Goal: Information Seeking & Learning: Learn about a topic

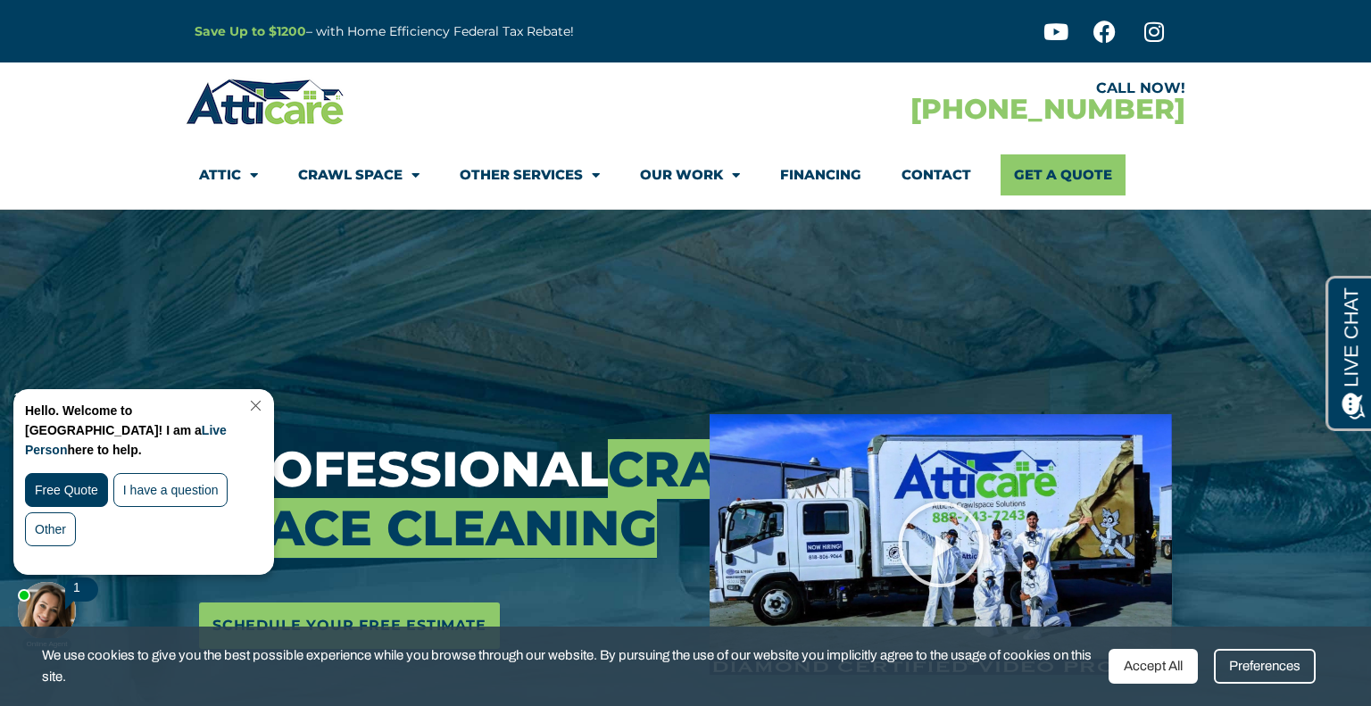
click at [1140, 654] on div "Accept All" at bounding box center [1152, 666] width 89 height 35
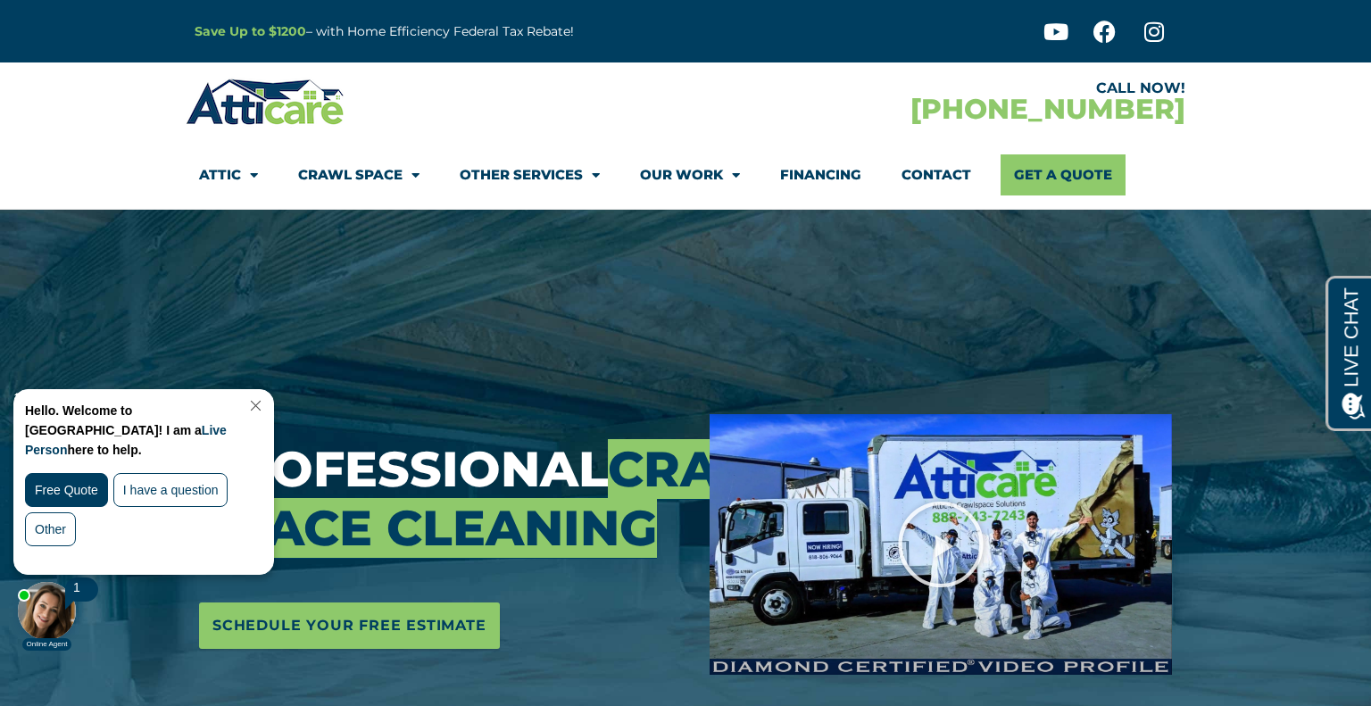
click at [266, 409] on link "Close Chat" at bounding box center [254, 405] width 24 height 13
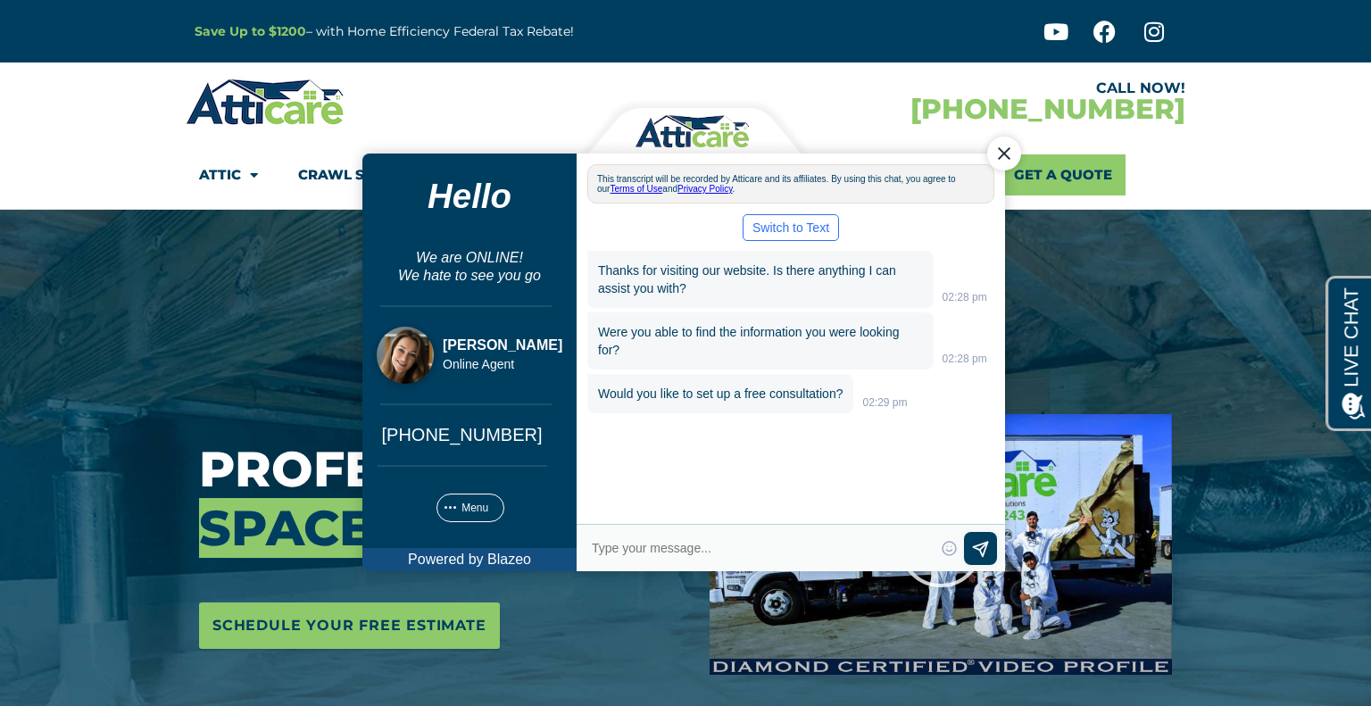
click at [992, 149] on div "Close Chat" at bounding box center [1004, 153] width 34 height 34
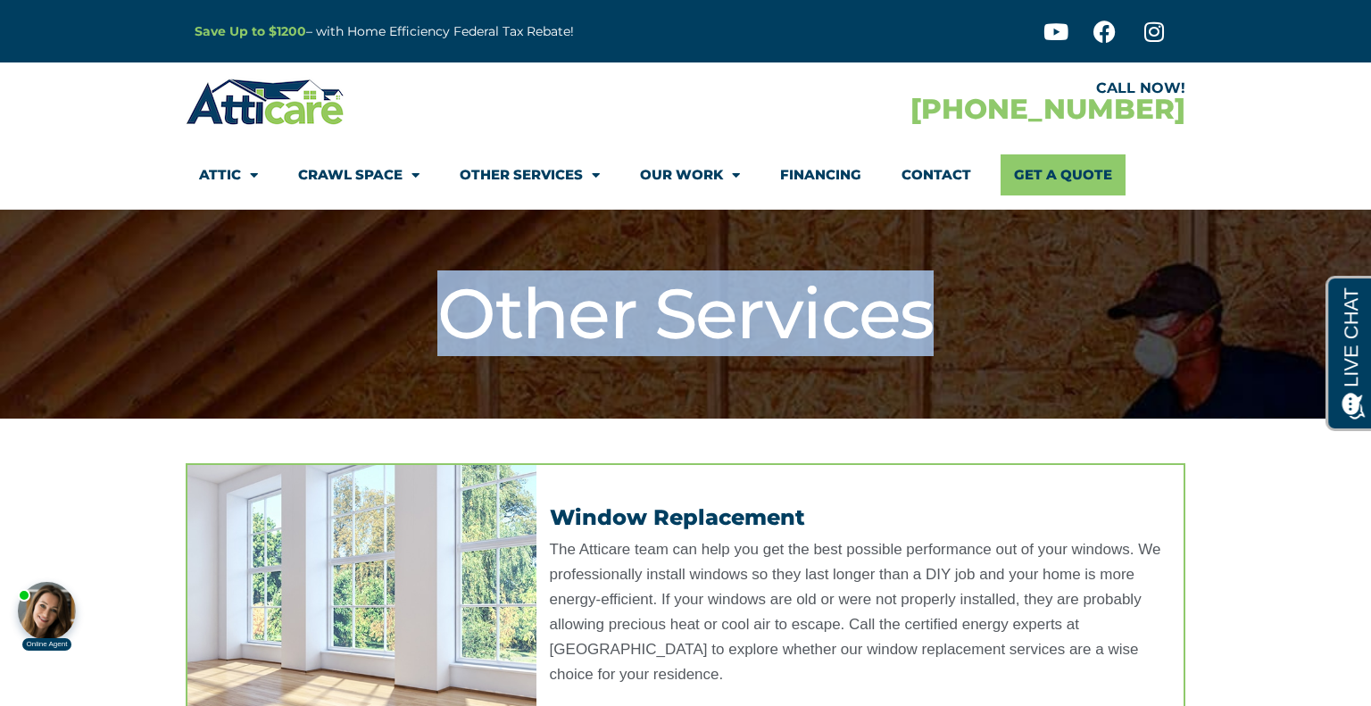
drag, startPoint x: 632, startPoint y: 302, endPoint x: 945, endPoint y: 304, distance: 313.2
click at [945, 304] on h1 "Other Services" at bounding box center [686, 314] width 982 height 84
copy h1 "Other Services"
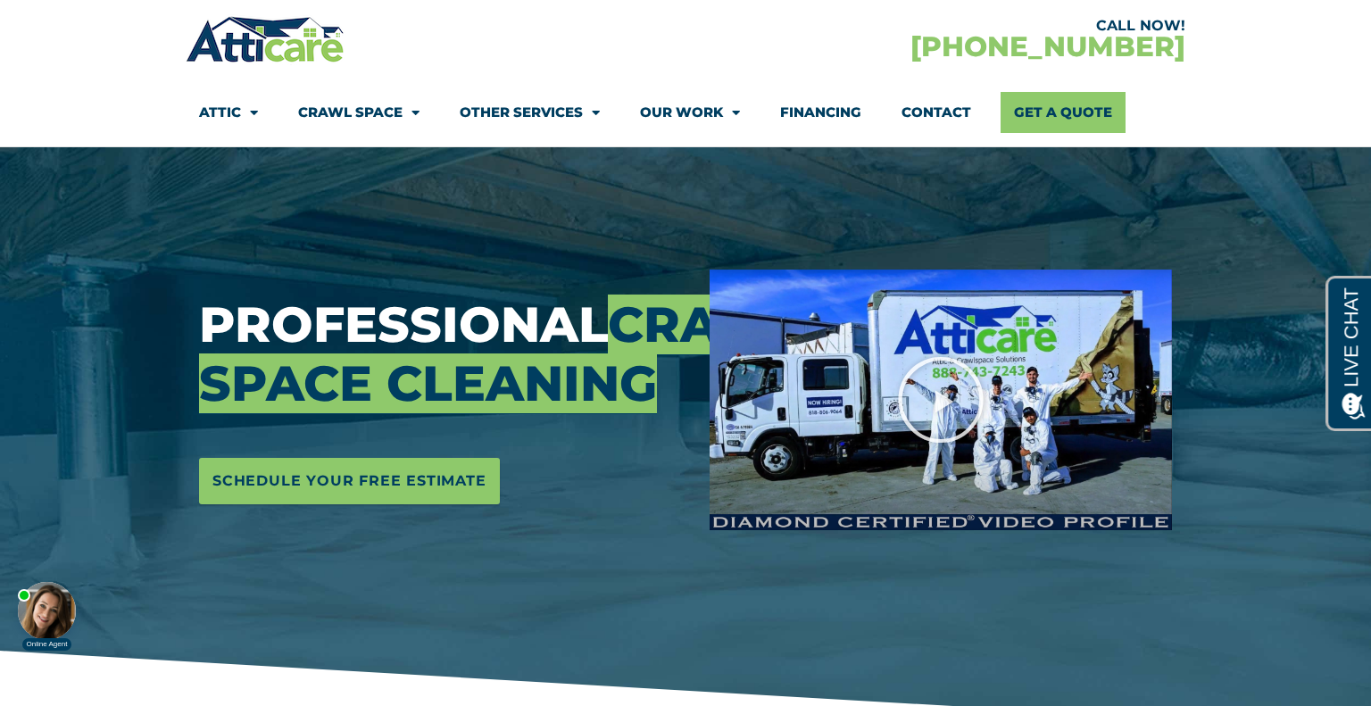
scroll to position [145, 0]
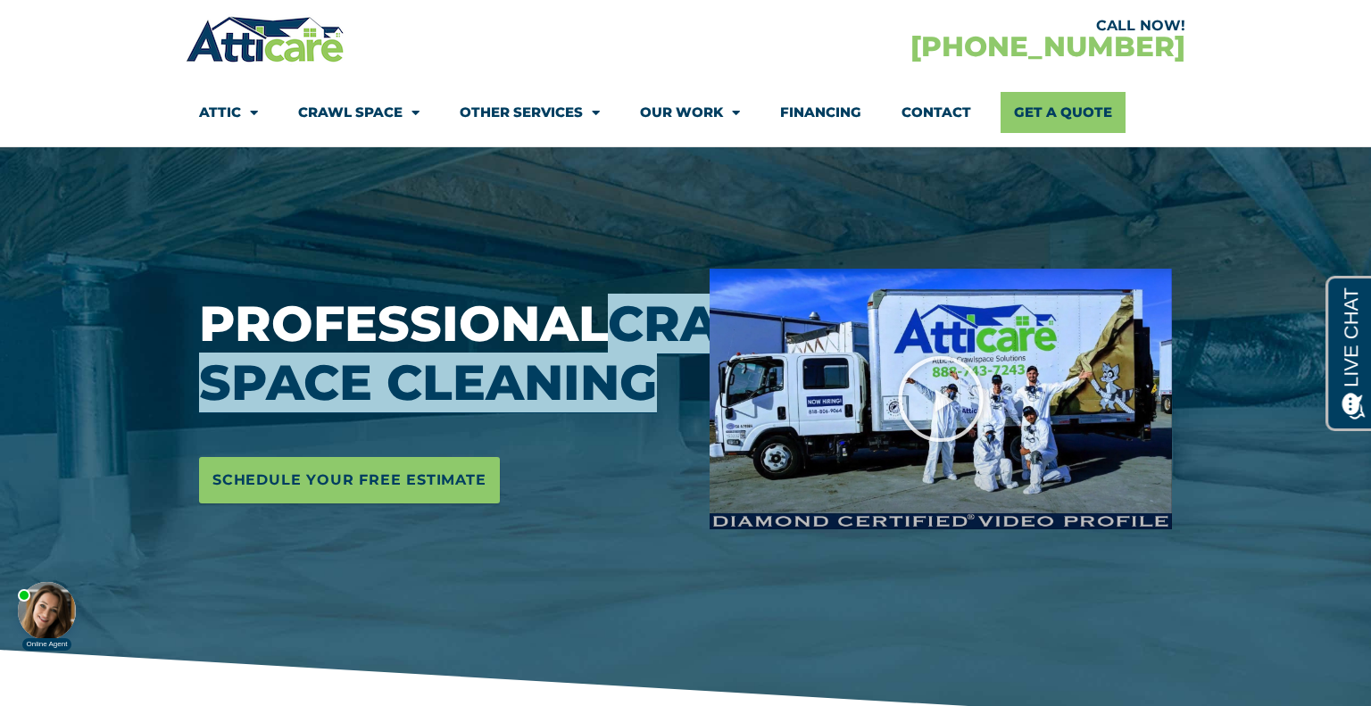
drag, startPoint x: 203, startPoint y: 353, endPoint x: 455, endPoint y: 415, distance: 259.9
click at [455, 412] on span "Crawl Space Cleaning" at bounding box center [501, 353] width 605 height 119
copy span "Crawl Space Cleaning"
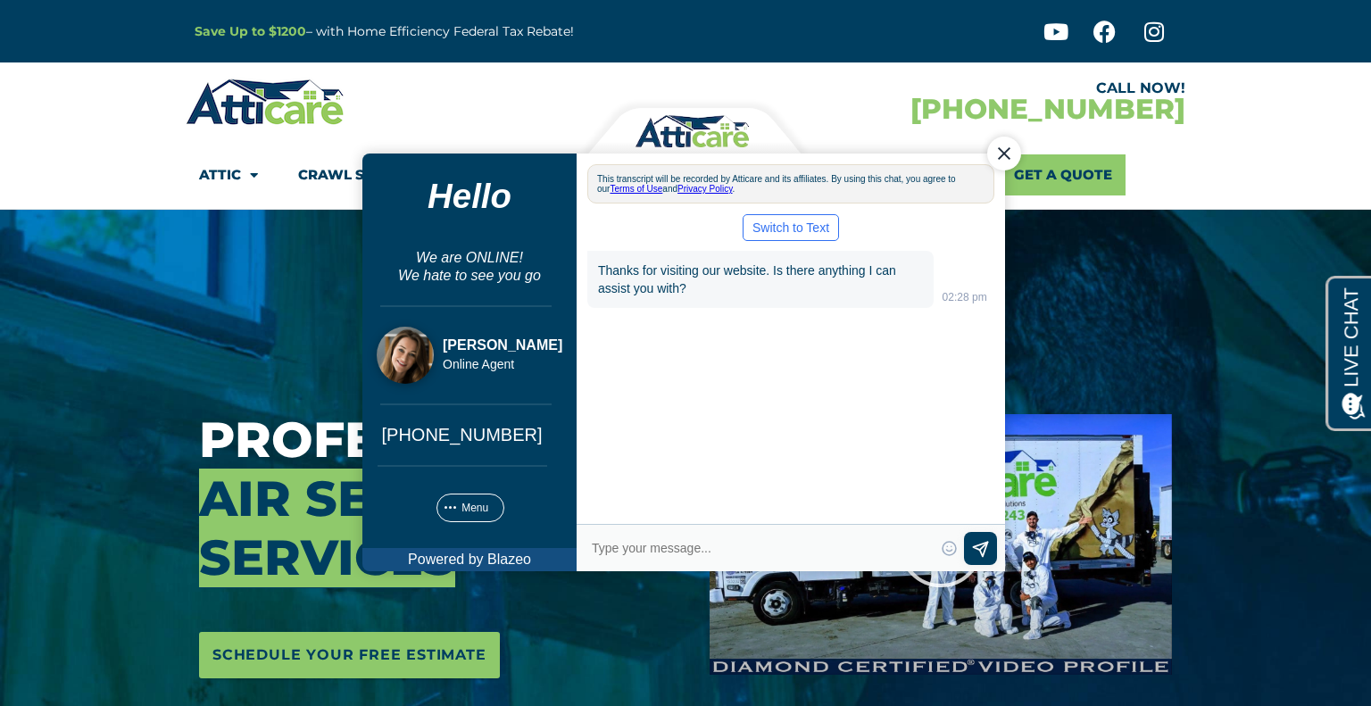
click at [1007, 149] on div "Close Chat" at bounding box center [1004, 153] width 34 height 34
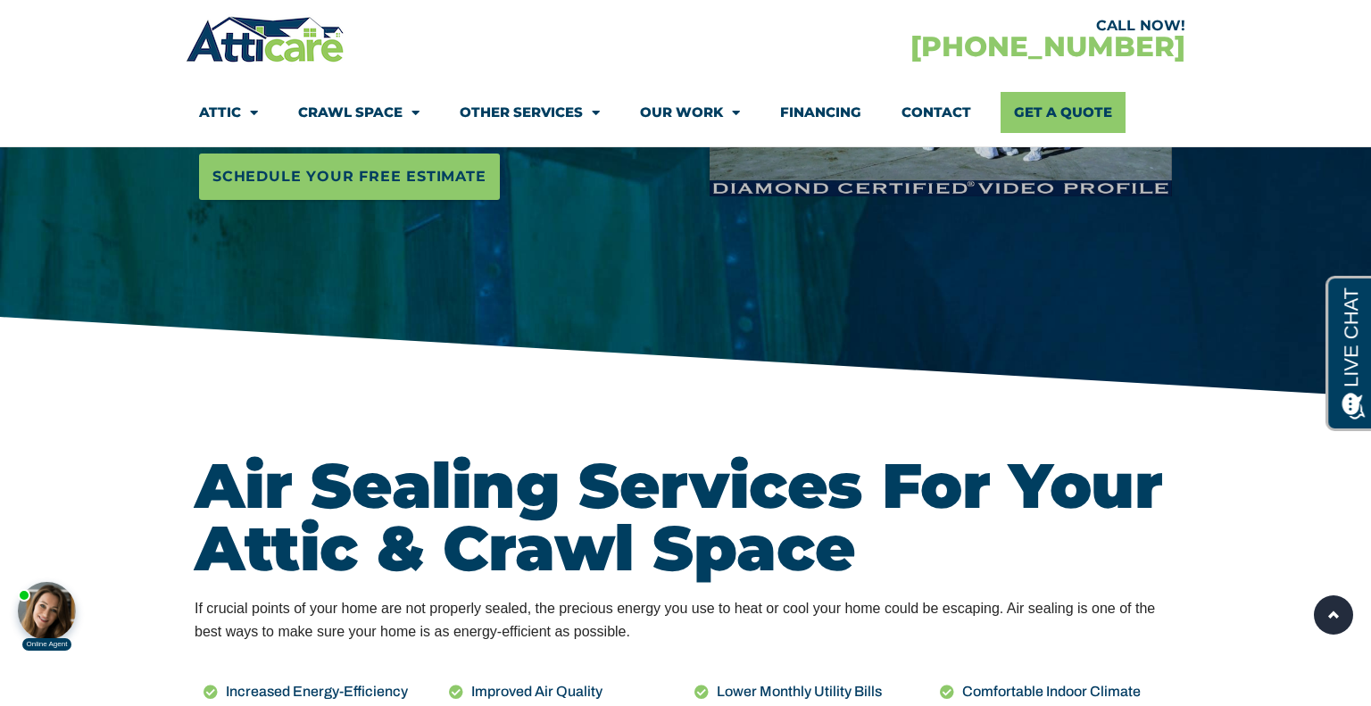
scroll to position [478, 0]
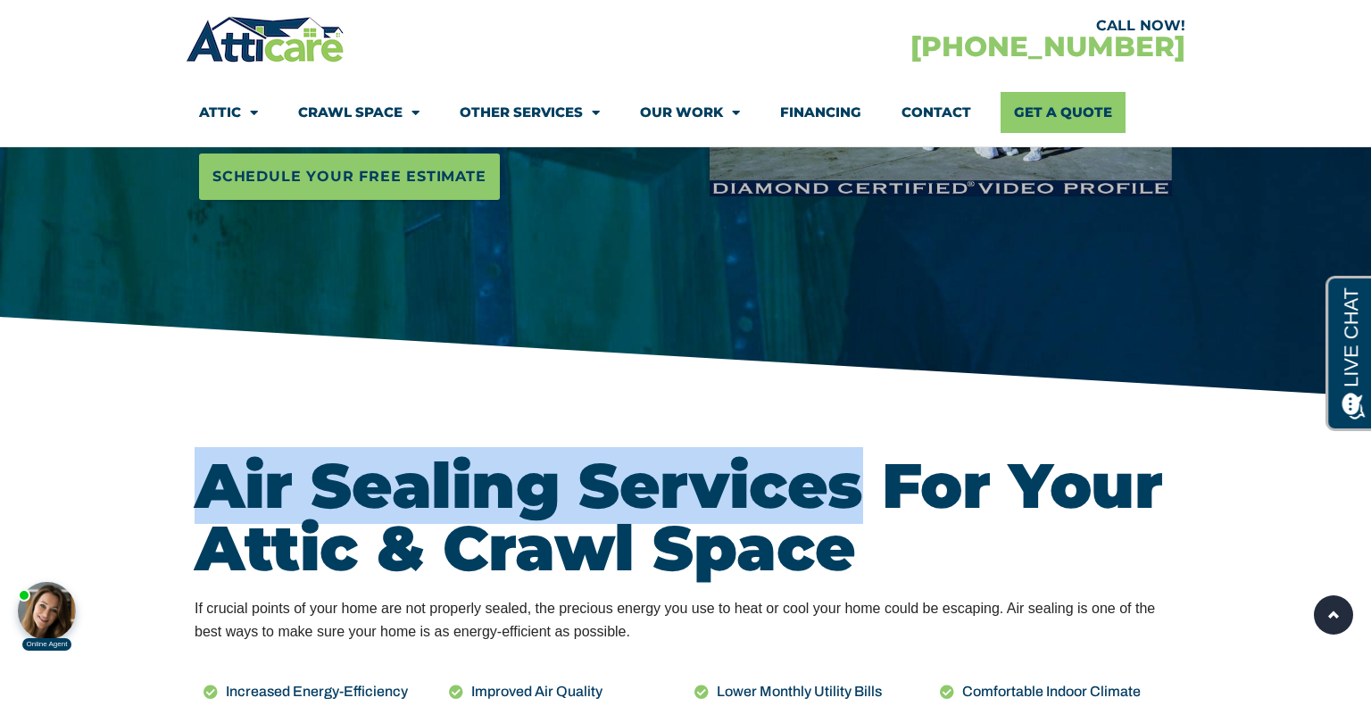
drag, startPoint x: 174, startPoint y: 468, endPoint x: 844, endPoint y: 470, distance: 670.1
click at [844, 470] on section "Air Sealing Services For Your Attic & Crawl Space If crucial points of your hom…" at bounding box center [685, 588] width 1371 height 374
copy h2 "Air Sealing Services"
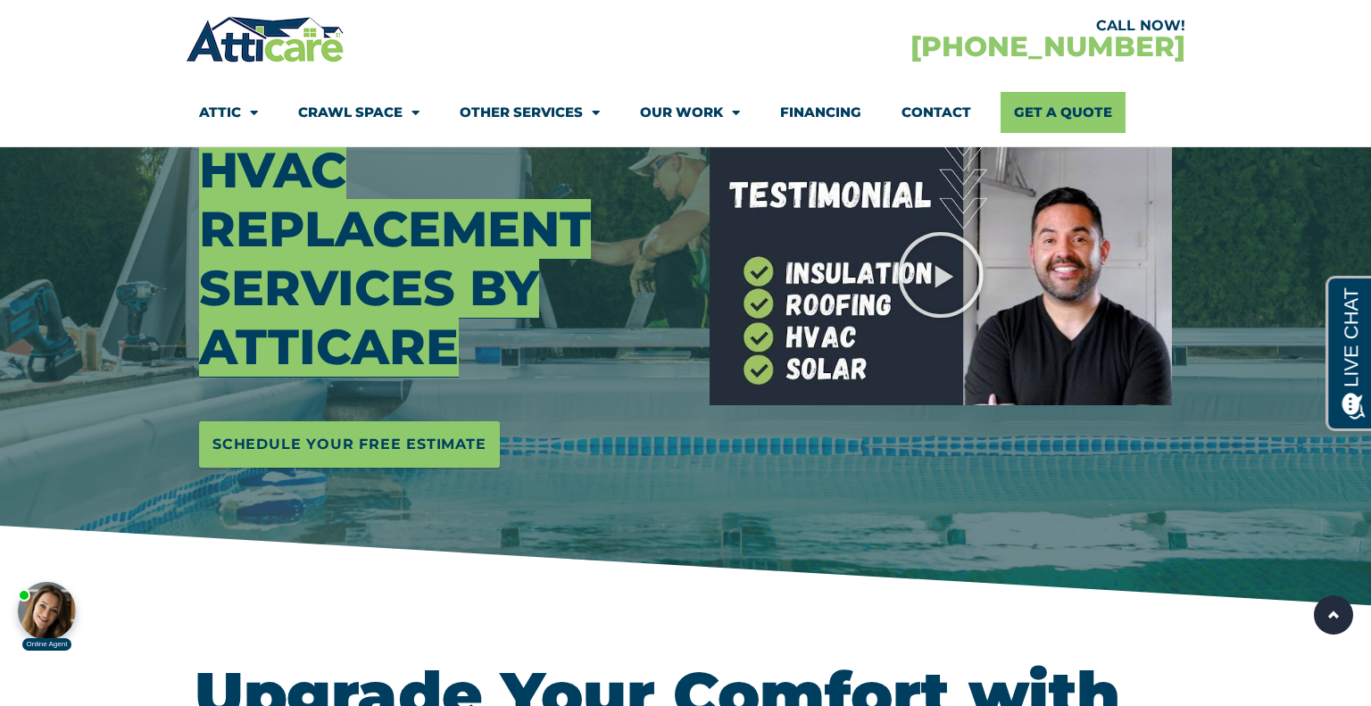
scroll to position [91, 0]
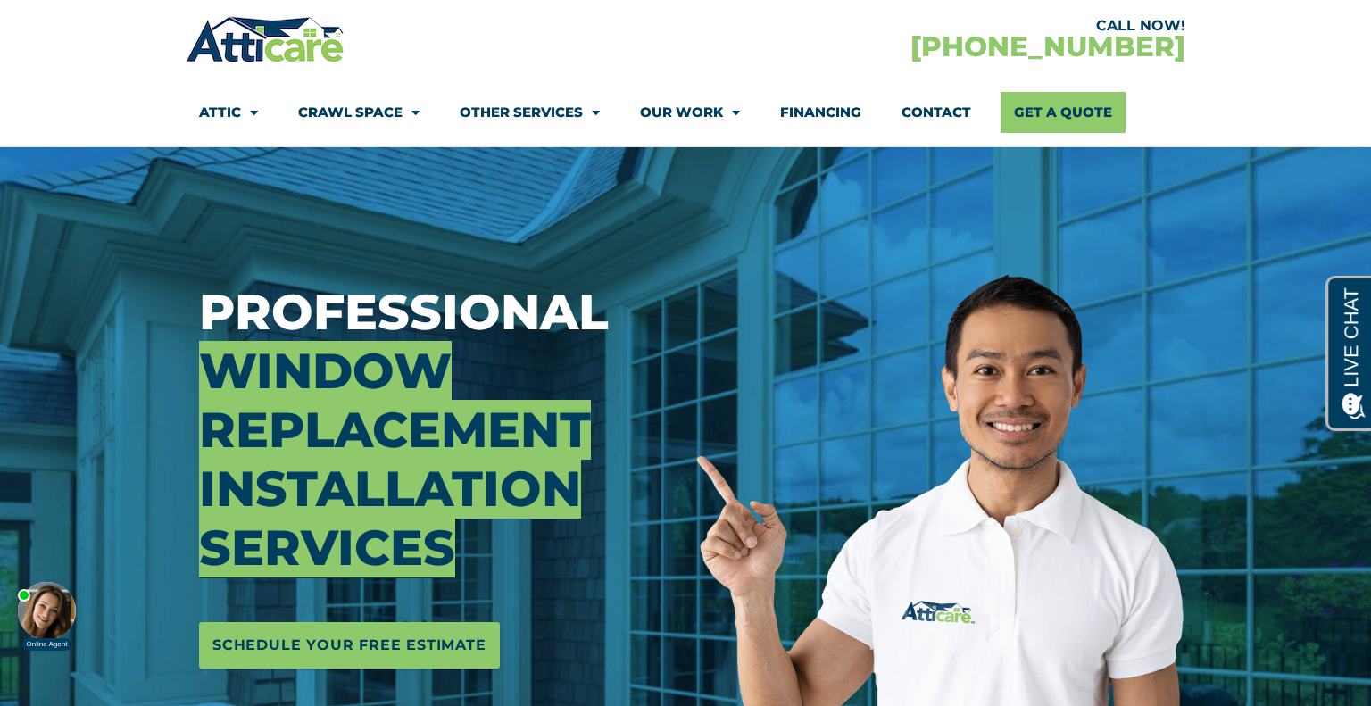
scroll to position [66, 0]
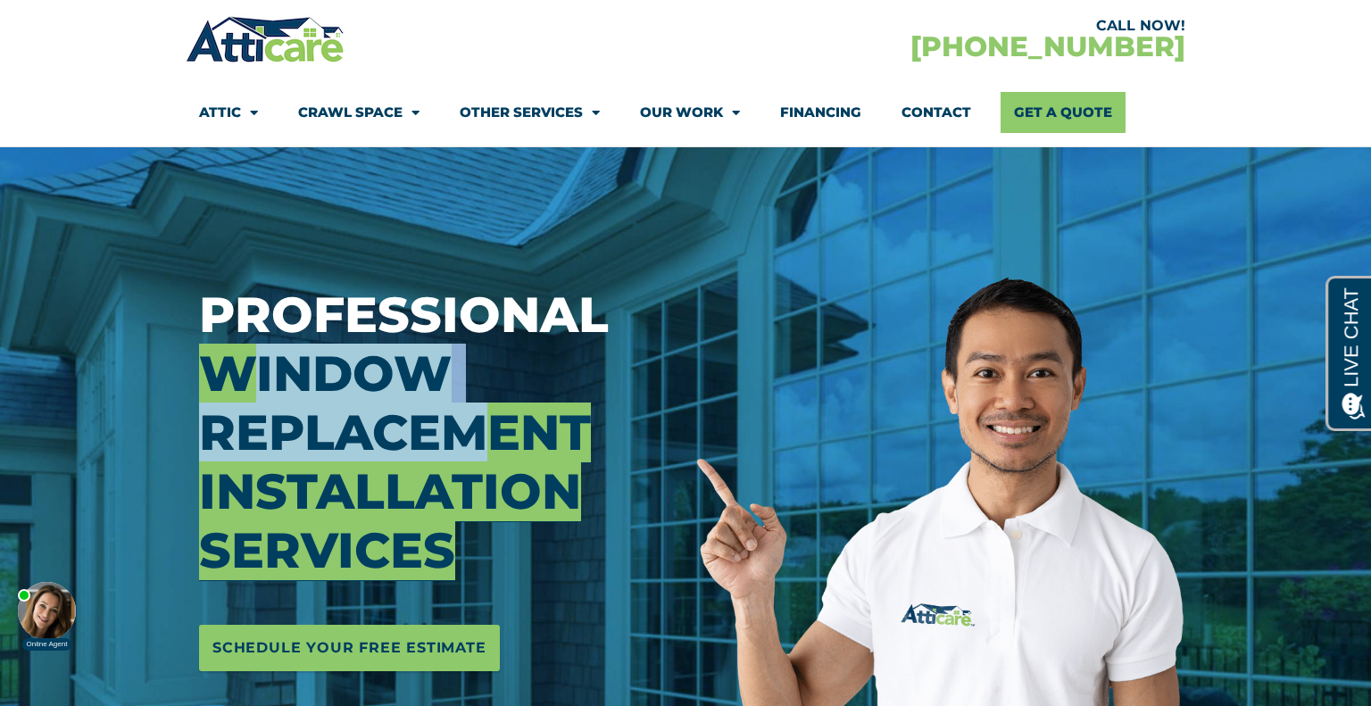
drag, startPoint x: 236, startPoint y: 366, endPoint x: 477, endPoint y: 437, distance: 252.1
click at [477, 437] on span "Window Replacement Installation Services" at bounding box center [395, 462] width 392 height 236
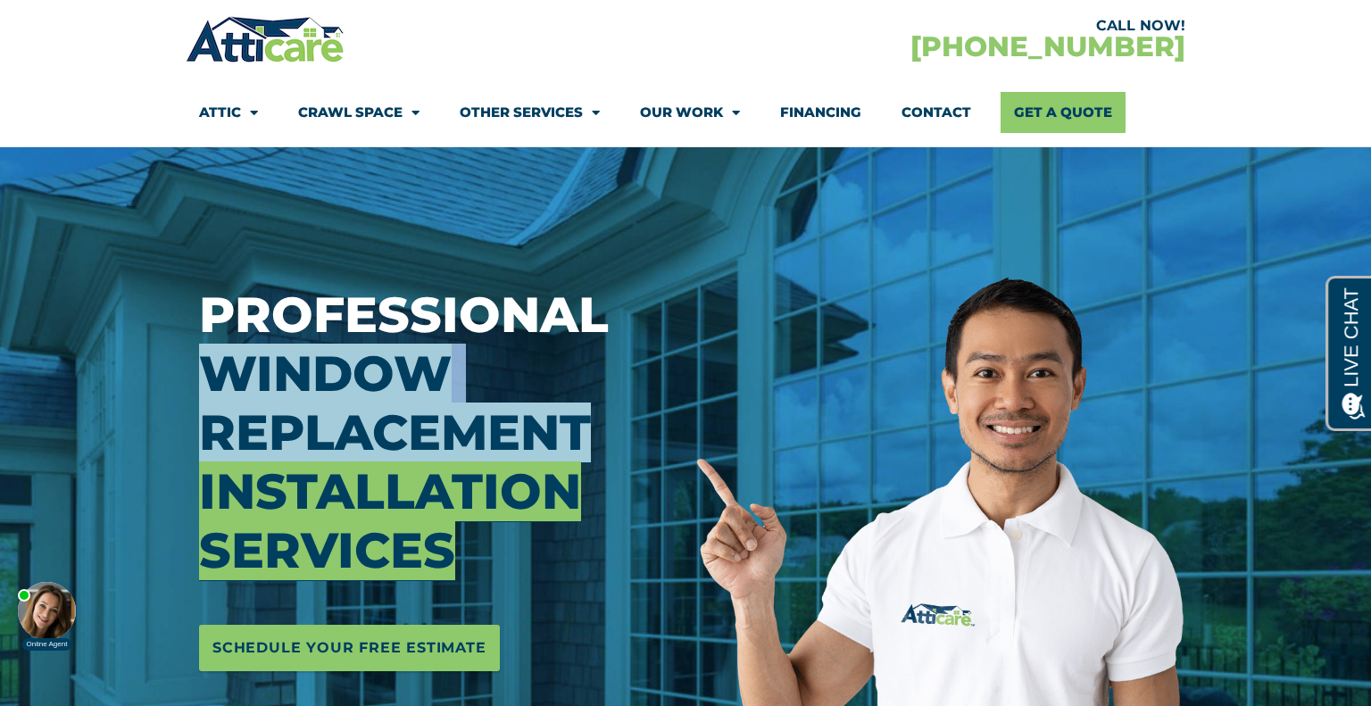
drag, startPoint x: 327, startPoint y: 385, endPoint x: 597, endPoint y: 442, distance: 276.3
click at [597, 442] on section "Professional Window Replacement Installation Services Schedule Your Free Estima…" at bounding box center [685, 478] width 1371 height 669
copy span "Window Replacement"
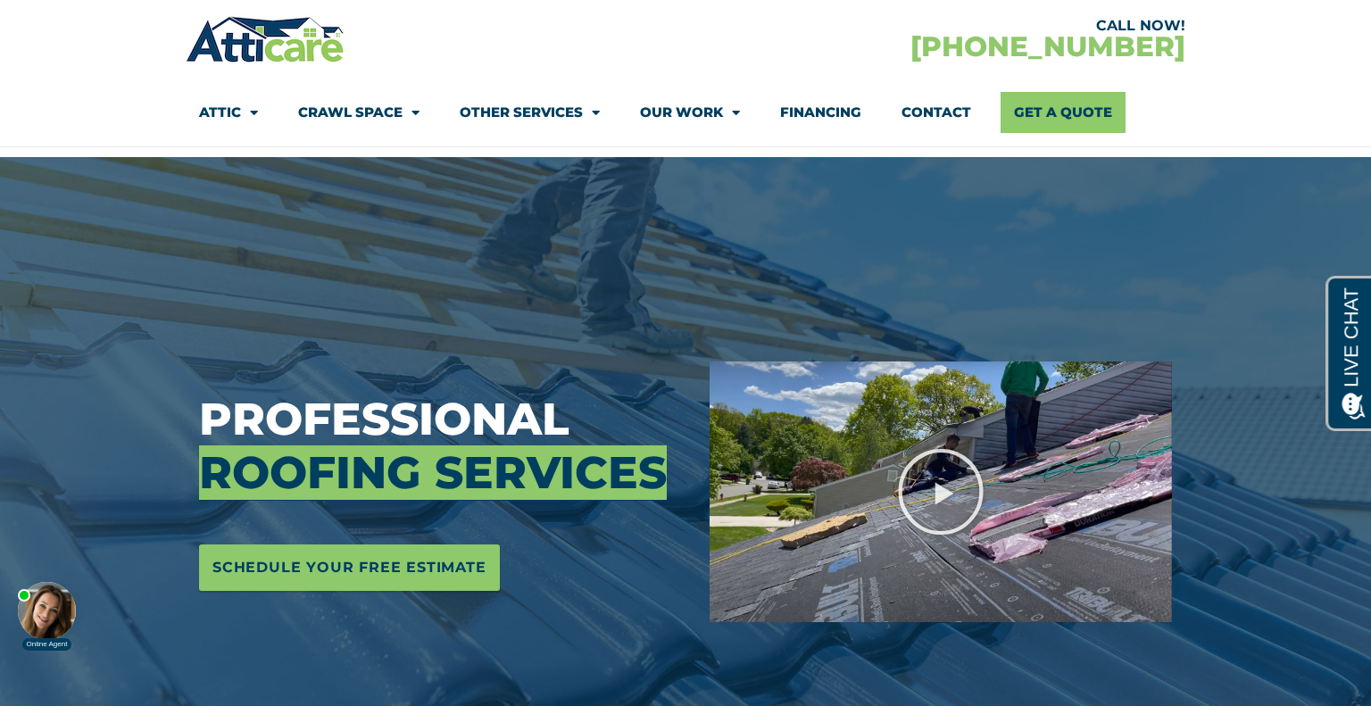
scroll to position [125, 0]
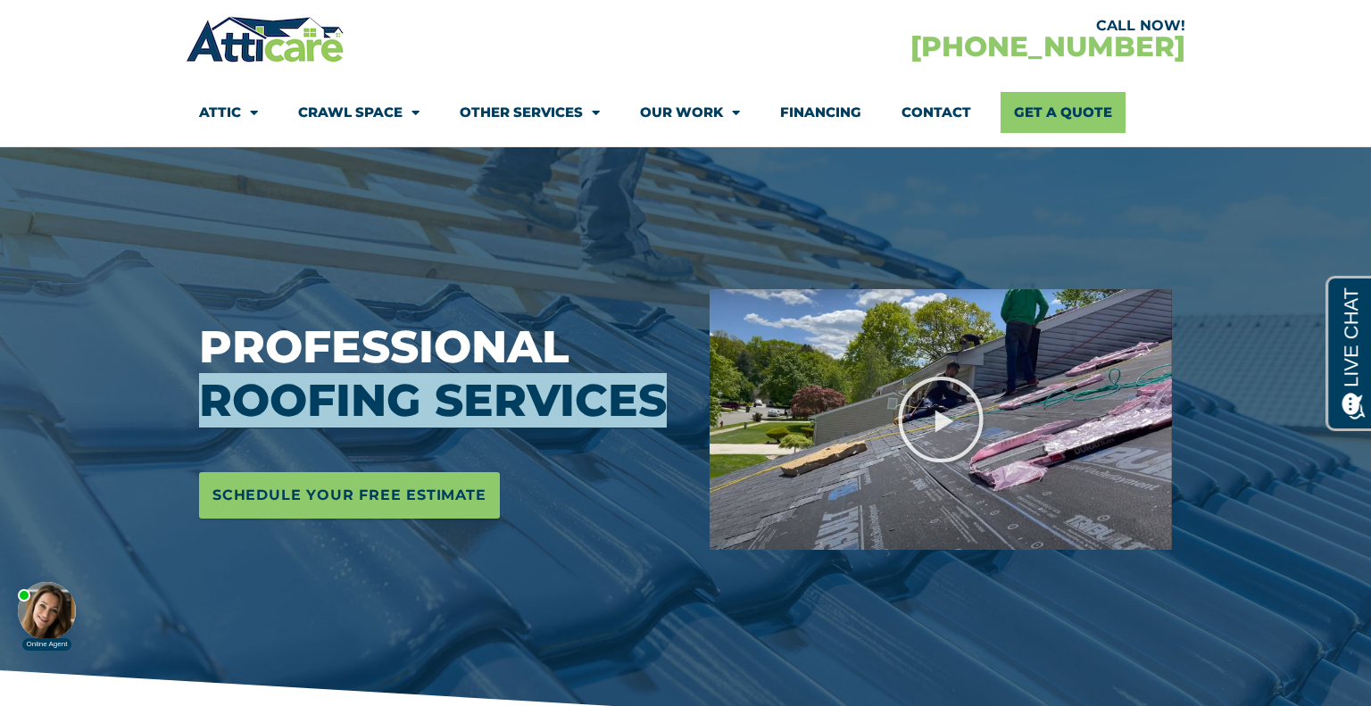
drag, startPoint x: 190, startPoint y: 408, endPoint x: 670, endPoint y: 416, distance: 480.1
click at [670, 416] on div "Professional Roofing Services Schedule Your Free Estimate" at bounding box center [441, 419] width 510 height 669
copy span "Roofing Services"
